Goal: Task Accomplishment & Management: Use online tool/utility

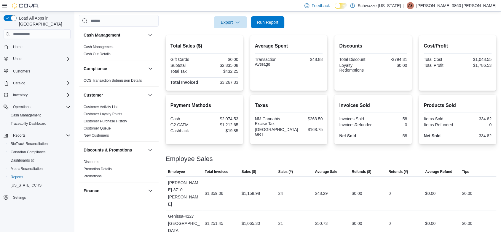
scroll to position [370, 0]
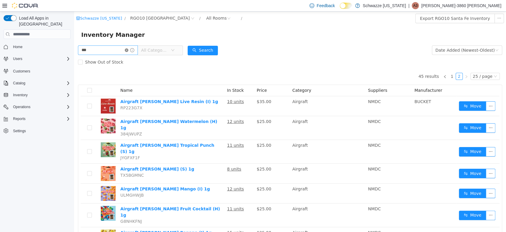
click at [128, 50] on icon "icon: close-circle" at bounding box center [127, 50] width 4 height 4
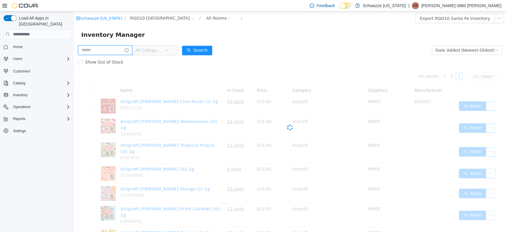
click at [120, 51] on input "text" at bounding box center [105, 49] width 54 height 9
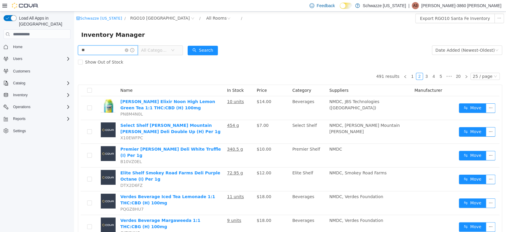
type input "**"
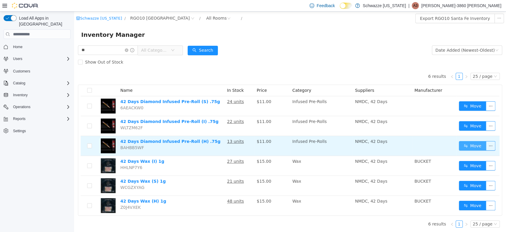
click at [473, 144] on button "Move" at bounding box center [472, 145] width 27 height 9
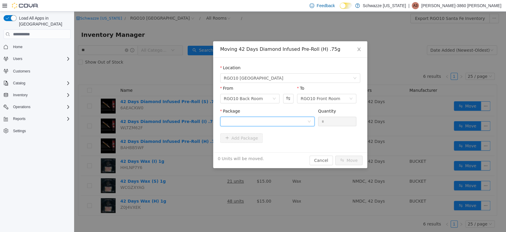
click at [281, 123] on div at bounding box center [265, 121] width 83 height 9
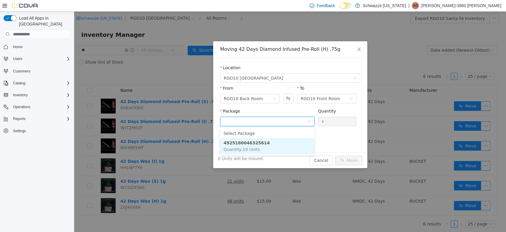
click at [278, 145] on li "4925180046325614 Quantity : 10 Units" at bounding box center [267, 146] width 94 height 16
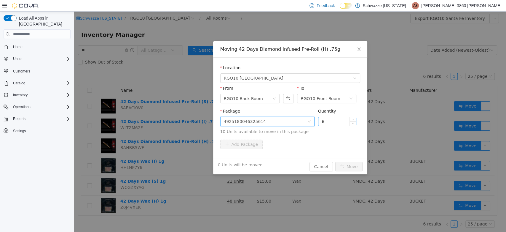
click at [334, 124] on input "*" at bounding box center [338, 121] width 38 height 9
type input "**"
click at [344, 162] on button "Move" at bounding box center [348, 166] width 27 height 9
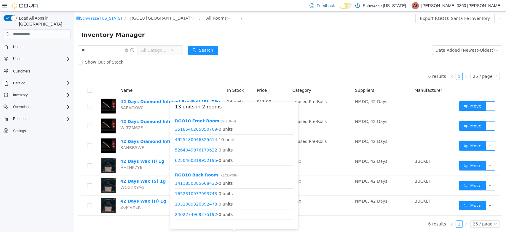
scroll to position [79, 0]
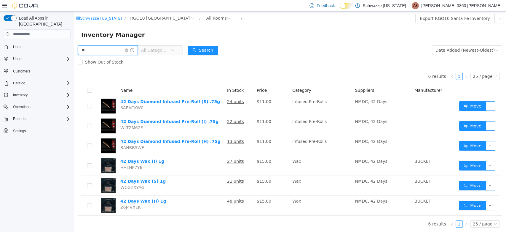
click at [105, 50] on input "**" at bounding box center [108, 49] width 60 height 9
type input "******"
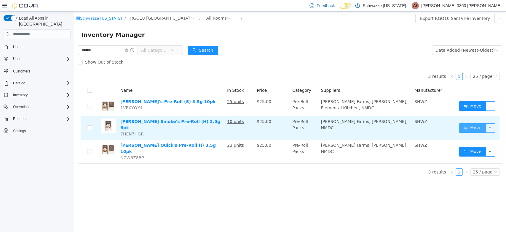
click at [467, 124] on button "Move" at bounding box center [472, 127] width 27 height 9
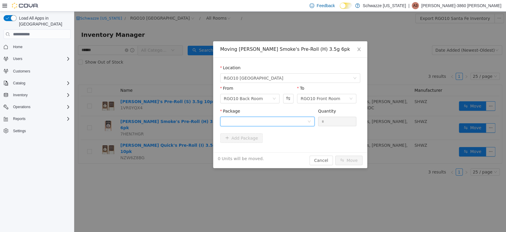
click at [280, 125] on div at bounding box center [265, 121] width 83 height 9
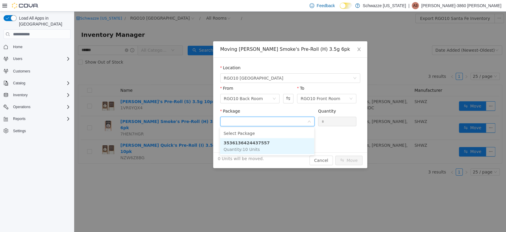
click at [275, 146] on li "3536136424437557 Quantity : 10 Units" at bounding box center [267, 146] width 94 height 16
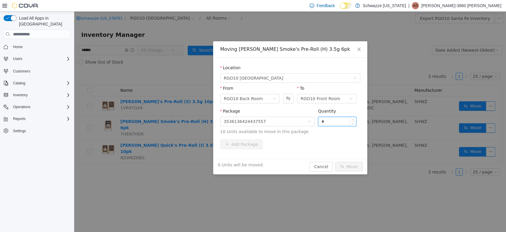
click at [335, 122] on input "*" at bounding box center [338, 121] width 38 height 9
type input "***"
click at [335, 162] on button "Move" at bounding box center [348, 166] width 27 height 9
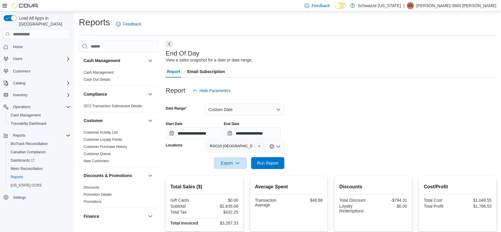
scroll to position [370, 0]
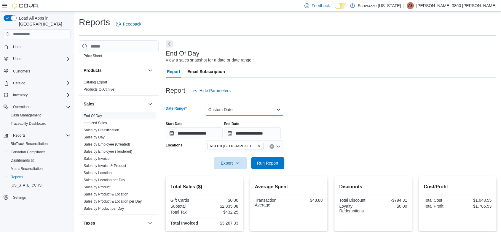
click at [243, 112] on button "Custom Date" at bounding box center [244, 110] width 79 height 12
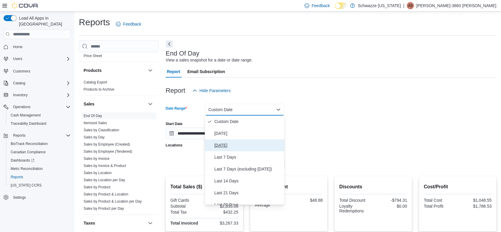
click at [228, 147] on span "Yesterday" at bounding box center [248, 144] width 68 height 7
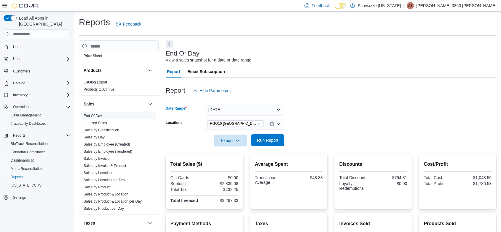
click at [256, 142] on span "Run Report" at bounding box center [268, 140] width 26 height 12
click at [252, 109] on button "Yesterday" at bounding box center [244, 110] width 79 height 12
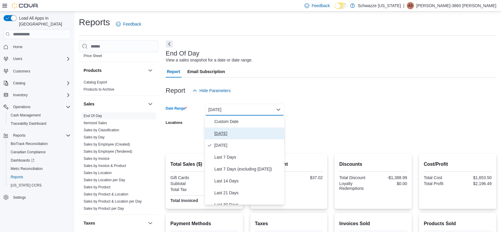
click at [222, 135] on span "Today" at bounding box center [248, 133] width 68 height 7
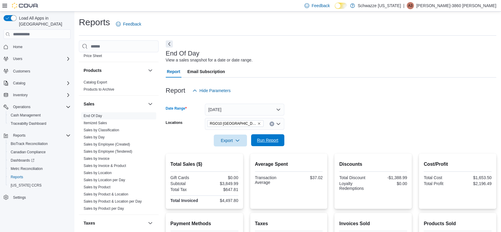
click at [270, 144] on span "Run Report" at bounding box center [268, 140] width 26 height 12
